Goal: Browse casually

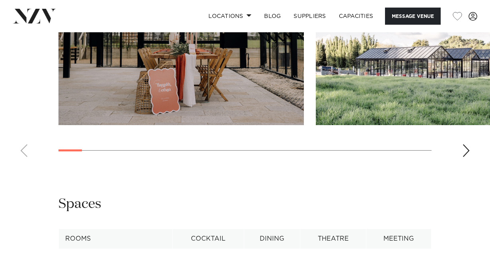
scroll to position [879, 0]
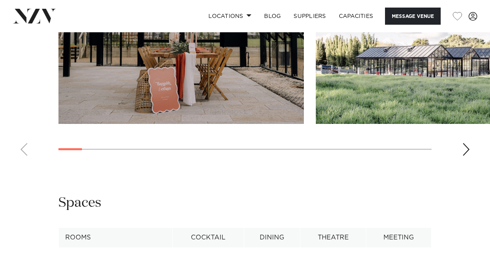
click at [468, 156] on div "Next slide" at bounding box center [467, 149] width 8 height 13
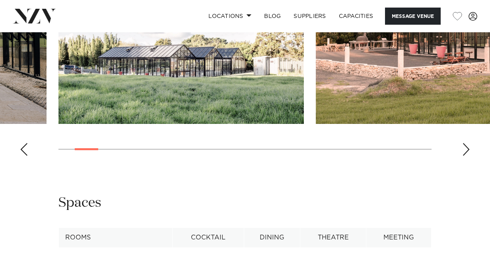
click at [468, 156] on div "Next slide" at bounding box center [467, 149] width 8 height 13
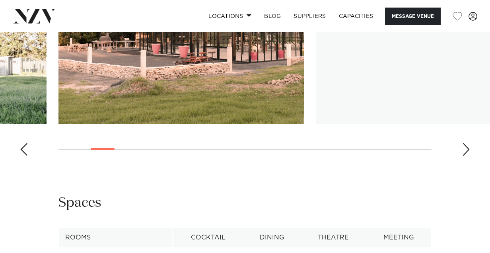
click at [468, 156] on div "Next slide" at bounding box center [467, 149] width 8 height 13
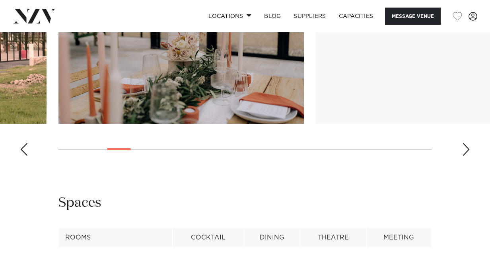
click at [468, 156] on div "Next slide" at bounding box center [467, 149] width 8 height 13
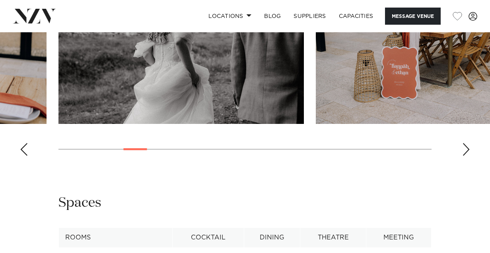
click at [468, 156] on div "Next slide" at bounding box center [467, 149] width 8 height 13
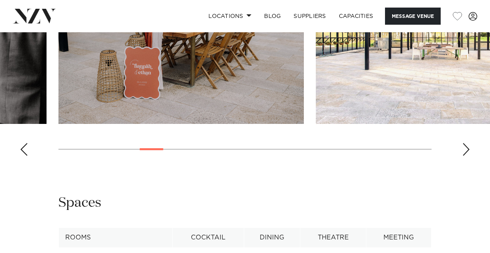
click at [468, 156] on div "Next slide" at bounding box center [467, 149] width 8 height 13
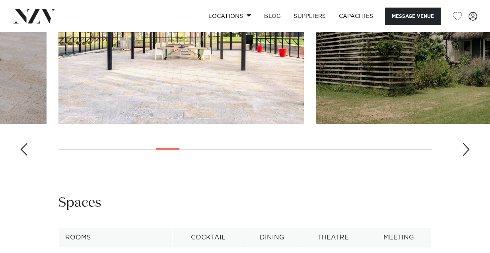
click at [468, 156] on div "Next slide" at bounding box center [467, 149] width 8 height 13
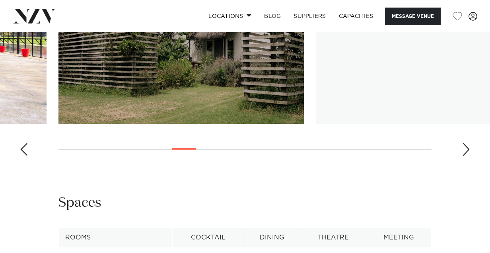
click at [468, 156] on div "Next slide" at bounding box center [467, 149] width 8 height 13
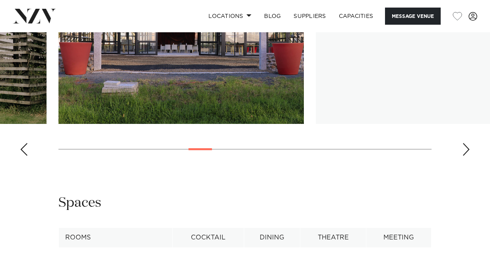
click at [468, 156] on div "Next slide" at bounding box center [467, 149] width 8 height 13
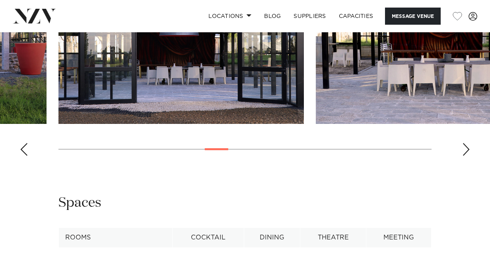
click at [468, 156] on div "Next slide" at bounding box center [467, 149] width 8 height 13
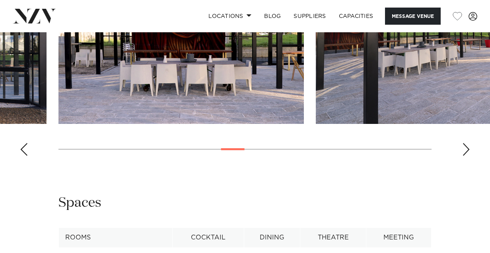
click at [468, 156] on div "Next slide" at bounding box center [467, 149] width 8 height 13
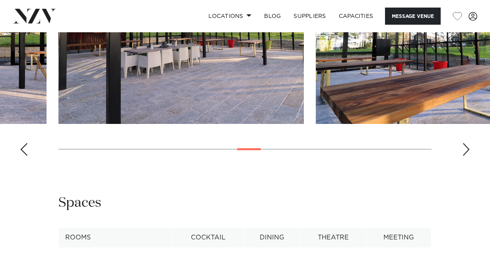
click at [468, 156] on div "Next slide" at bounding box center [467, 149] width 8 height 13
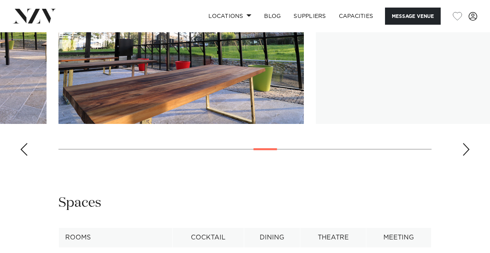
click at [468, 156] on div "Next slide" at bounding box center [467, 149] width 8 height 13
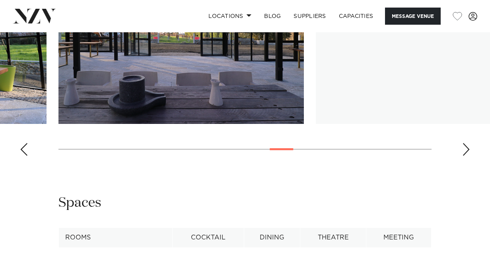
click at [468, 156] on div "Next slide" at bounding box center [467, 149] width 8 height 13
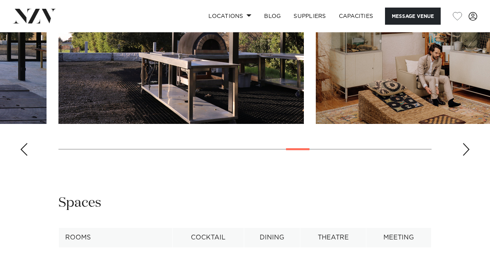
click at [468, 156] on div "Next slide" at bounding box center [467, 149] width 8 height 13
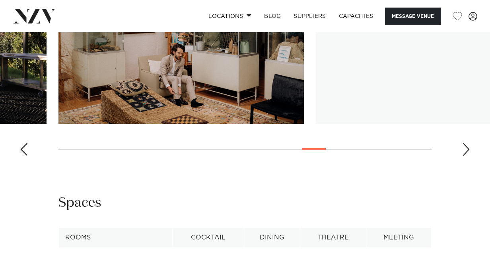
click at [468, 156] on div "Next slide" at bounding box center [467, 149] width 8 height 13
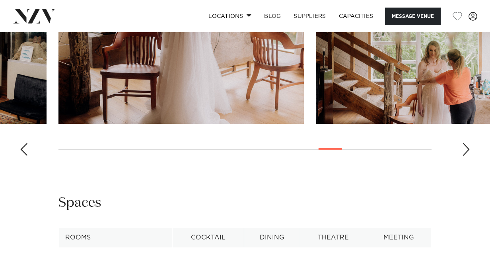
click at [468, 156] on div "Next slide" at bounding box center [467, 149] width 8 height 13
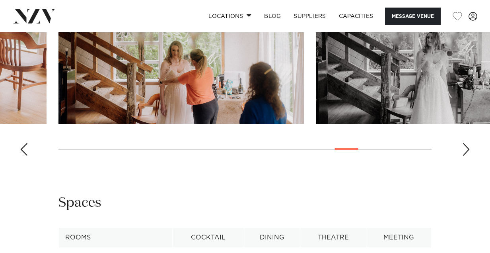
click at [468, 156] on div "Next slide" at bounding box center [467, 149] width 8 height 13
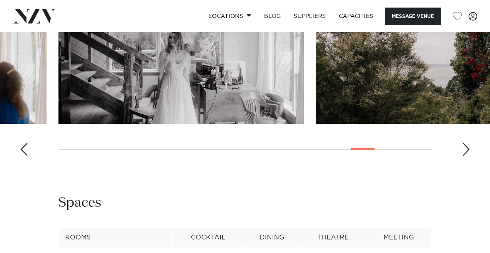
click at [468, 156] on div "Next slide" at bounding box center [467, 149] width 8 height 13
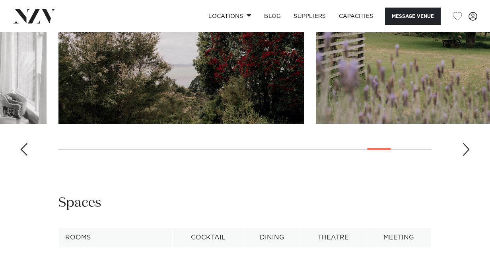
click at [468, 156] on div "Next slide" at bounding box center [467, 149] width 8 height 13
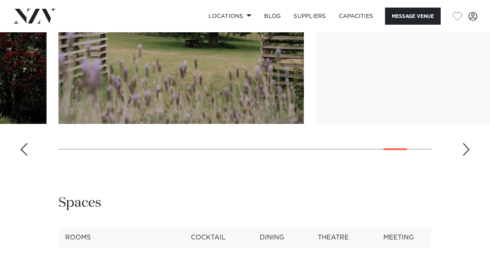
click at [468, 156] on div "Next slide" at bounding box center [467, 149] width 8 height 13
